Goal: Navigation & Orientation: Find specific page/section

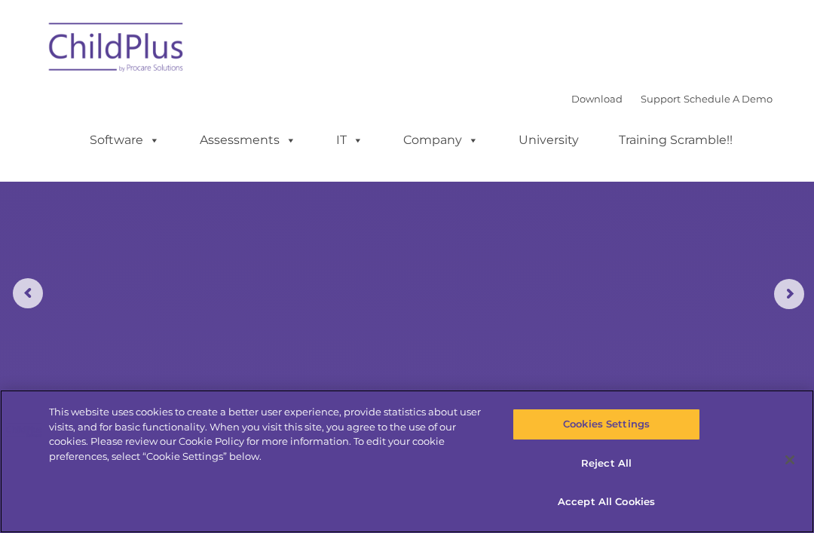
select select "MEDIUM"
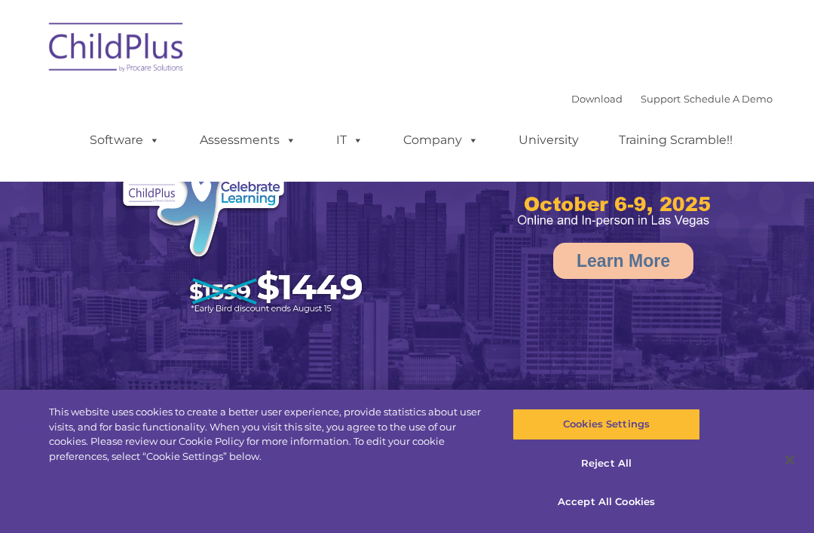
select select "MEDIUM"
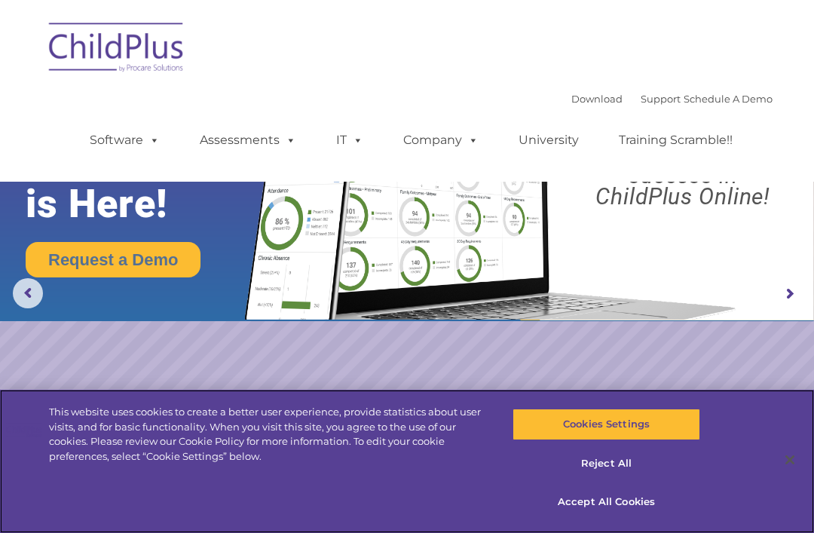
click at [570, 506] on button "Accept All Cookies" at bounding box center [606, 502] width 187 height 32
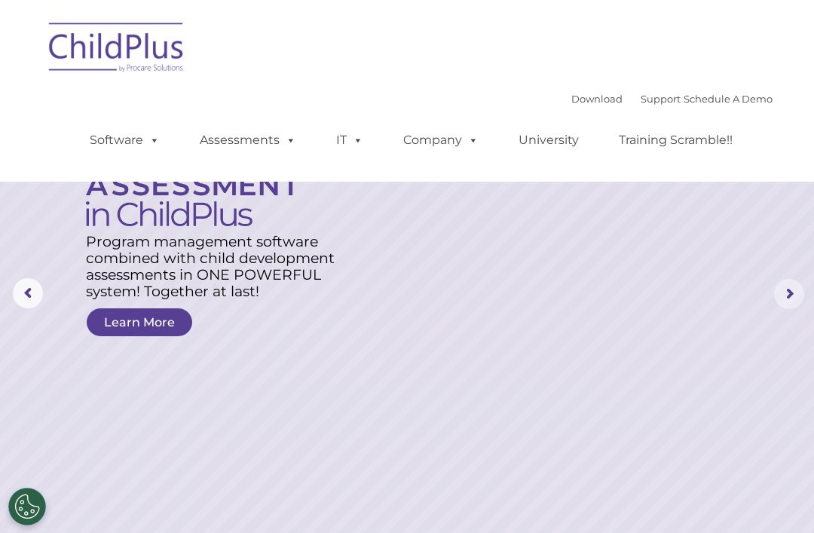
click at [785, 296] on rs-arrow at bounding box center [789, 294] width 30 height 30
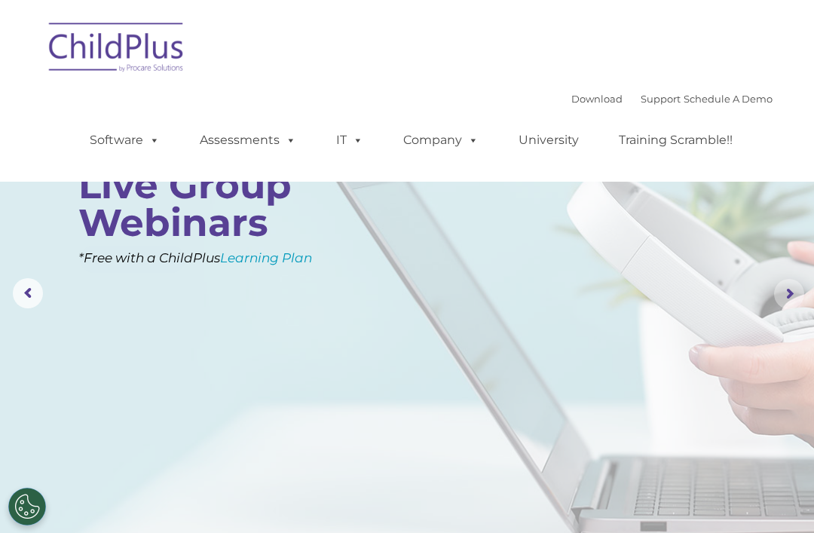
click at [785, 297] on rs-arrow at bounding box center [789, 294] width 30 height 30
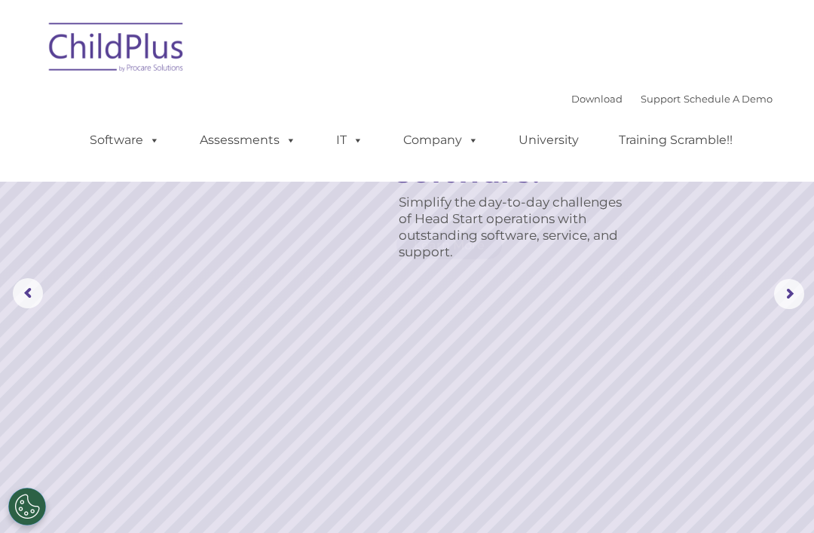
click at [790, 302] on rs-arrow at bounding box center [789, 294] width 30 height 30
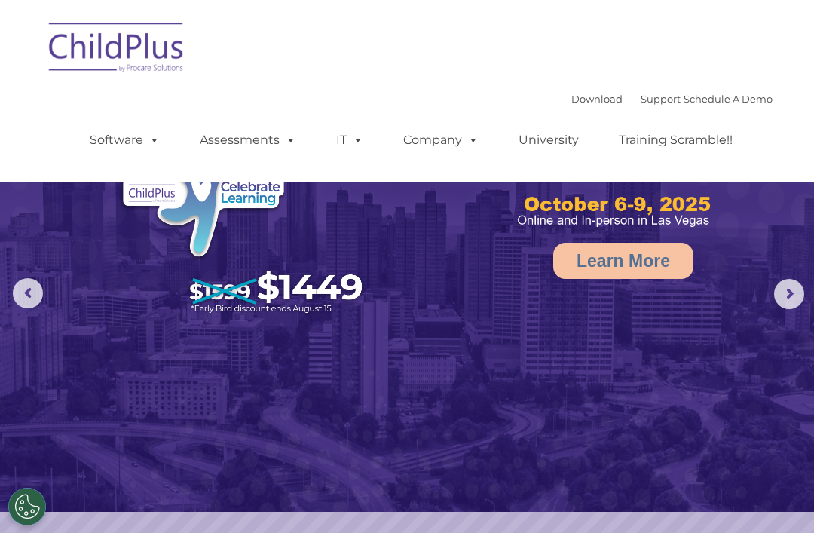
click at [783, 291] on rs-arrow at bounding box center [789, 294] width 30 height 30
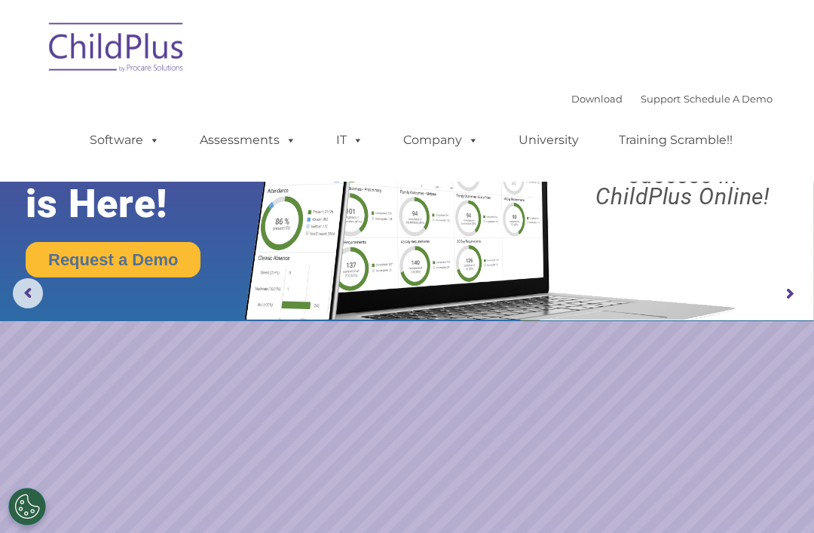
click at [262, 133] on link "Assessments" at bounding box center [248, 140] width 127 height 30
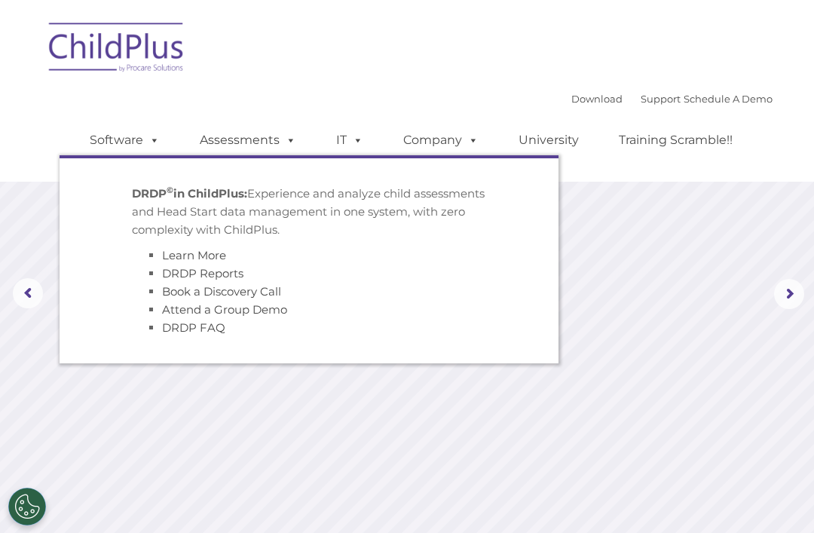
click at [224, 94] on div "Download Support | Schedule A Demo  MENU MENU Software ChildPlus: The original…" at bounding box center [416, 128] width 713 height 83
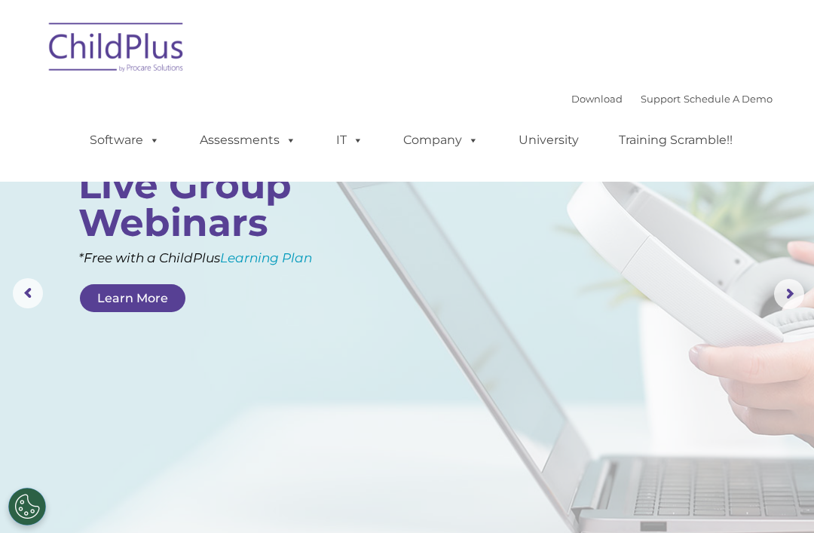
click at [118, 146] on link "Software" at bounding box center [125, 140] width 100 height 30
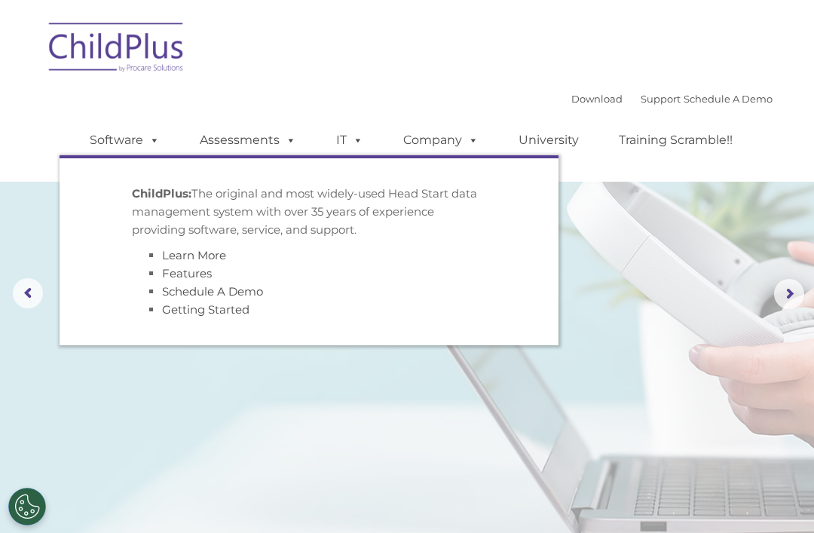
click at [148, 137] on span at bounding box center [151, 140] width 17 height 14
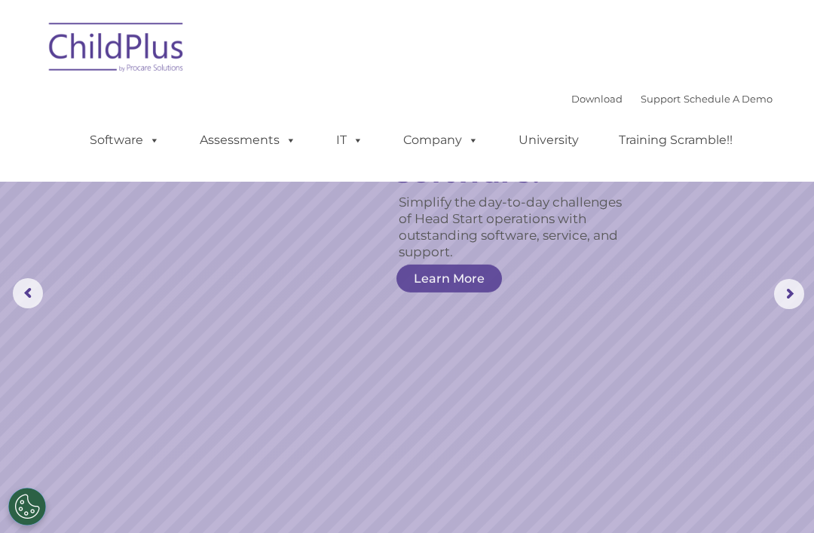
click at [226, 142] on link "Assessments" at bounding box center [248, 140] width 127 height 30
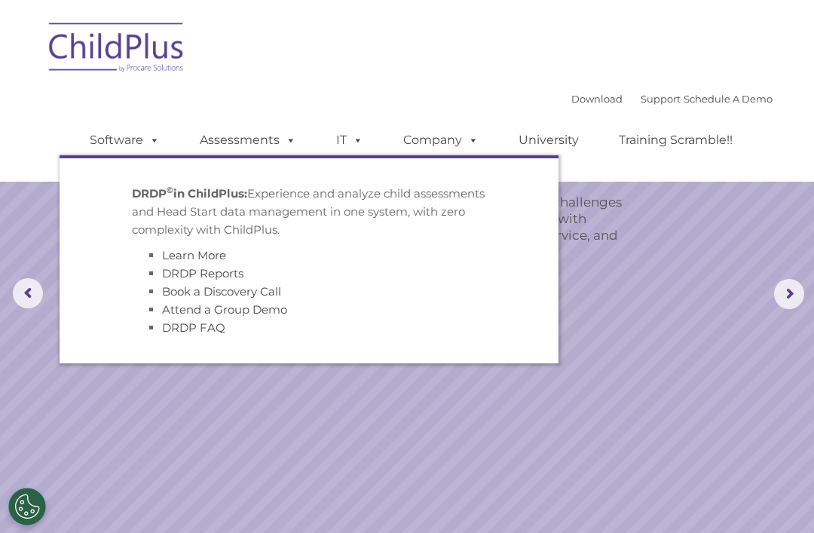
click at [218, 135] on link "Assessments" at bounding box center [248, 140] width 127 height 30
click at [295, 139] on span at bounding box center [288, 140] width 17 height 14
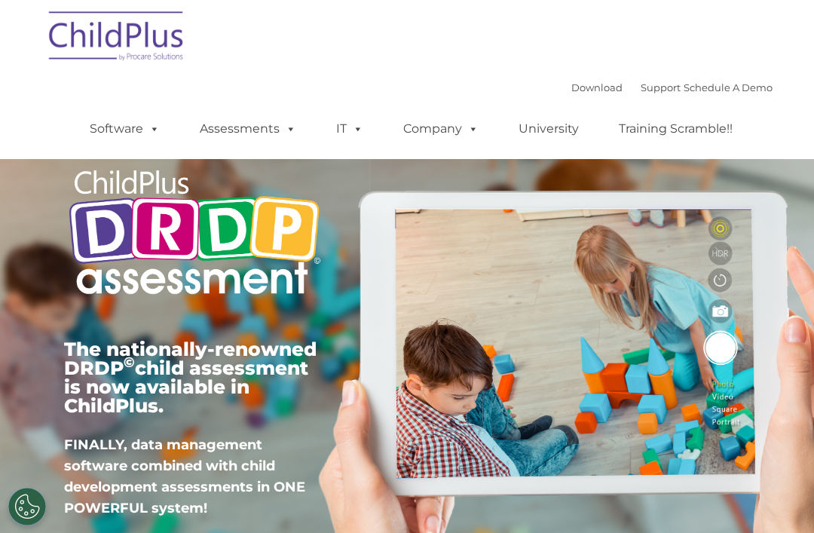
type input ""
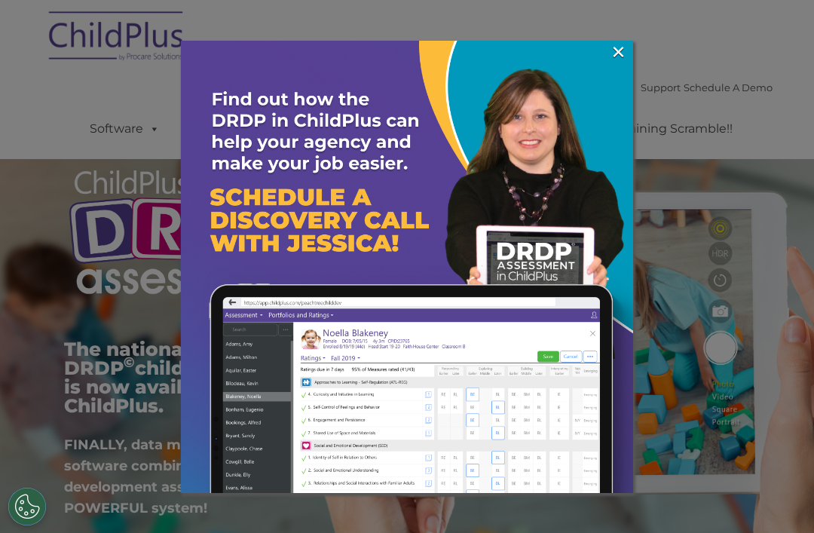
click at [614, 54] on link "×" at bounding box center [618, 51] width 17 height 15
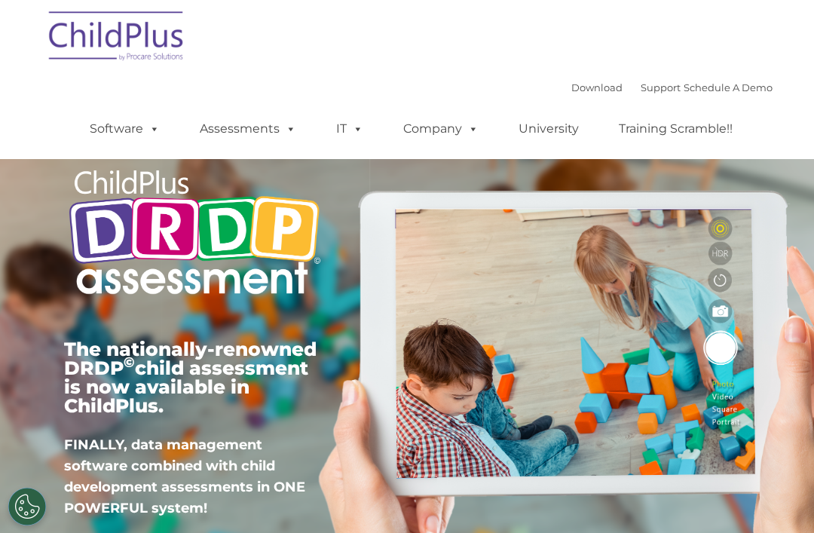
click at [703, 86] on link "Schedule A Demo" at bounding box center [728, 87] width 89 height 12
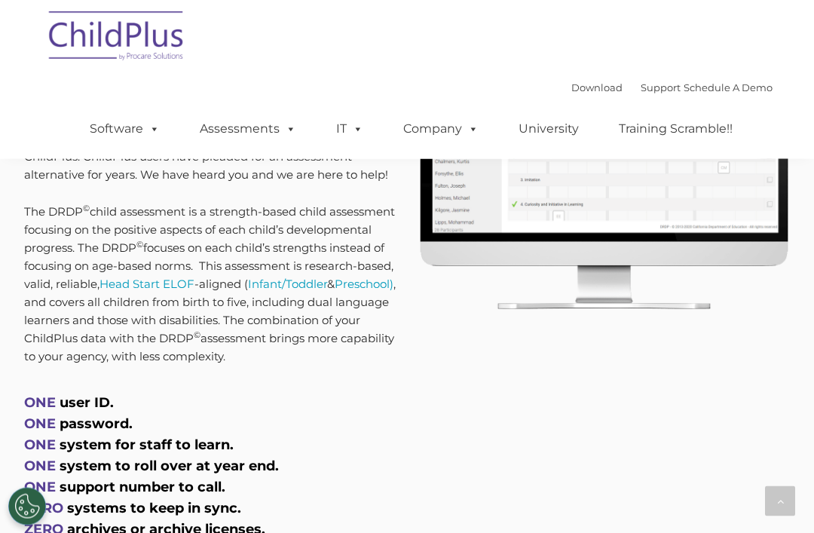
scroll to position [668, 0]
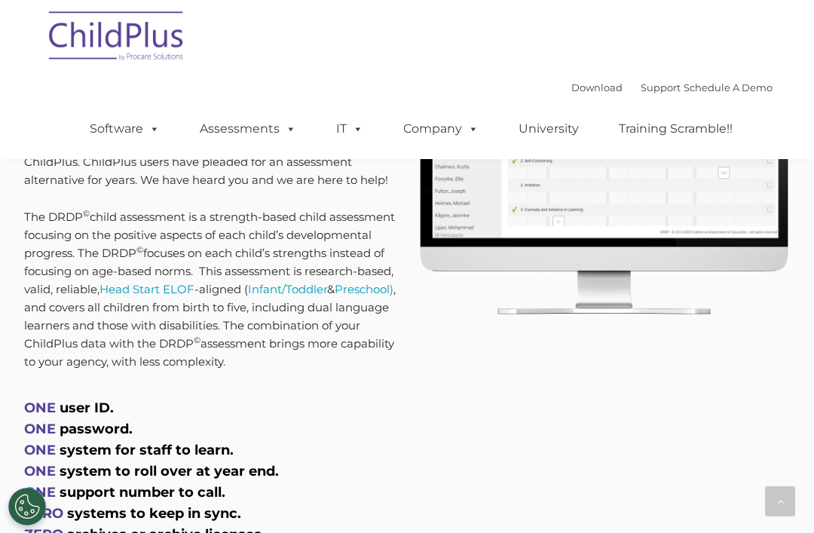
click at [335, 296] on link "Preschool)" at bounding box center [364, 289] width 59 height 14
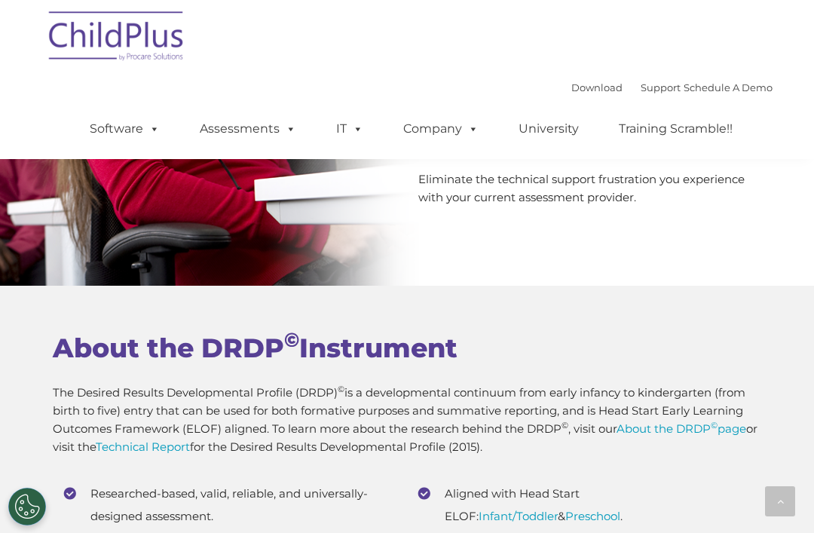
scroll to position [6051, 0]
